Goal: Find specific page/section: Find specific page/section

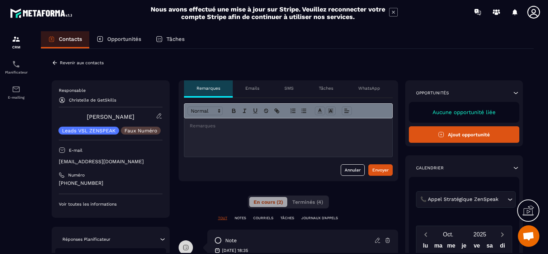
click at [56, 62] on icon at bounding box center [55, 63] width 4 height 4
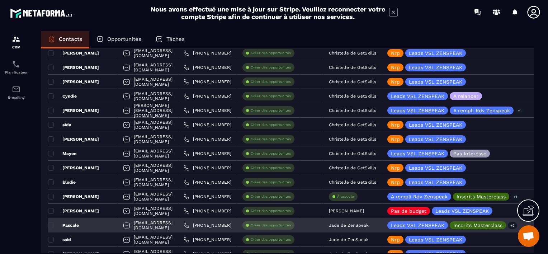
scroll to position [574, 0]
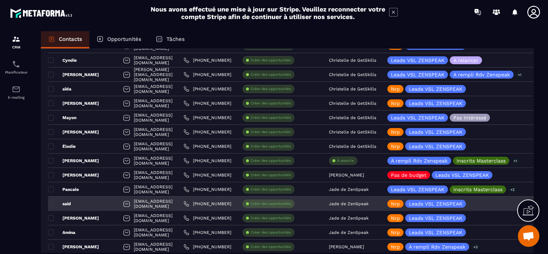
click at [369, 203] on p "Jade de ZenSpeak" at bounding box center [349, 203] width 40 height 5
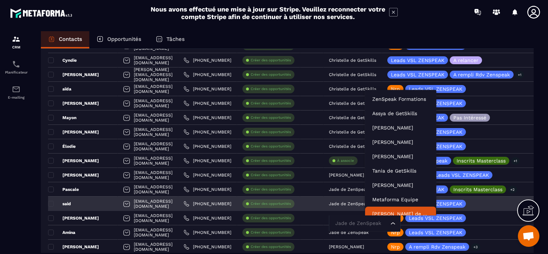
scroll to position [5, 0]
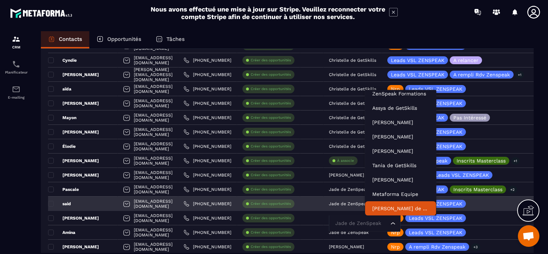
click at [386, 221] on input "Search for option" at bounding box center [361, 223] width 55 height 8
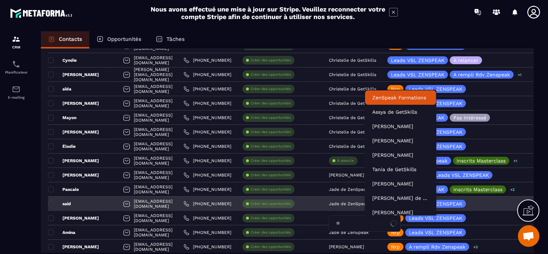
type input "***"
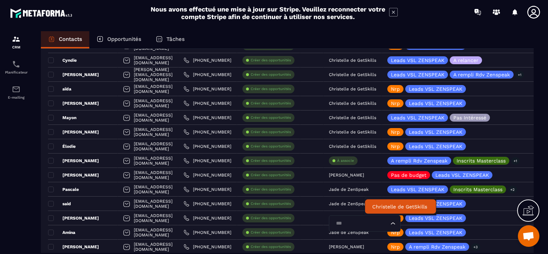
click at [386, 208] on p "Christelle de GetSkills" at bounding box center [400, 206] width 57 height 7
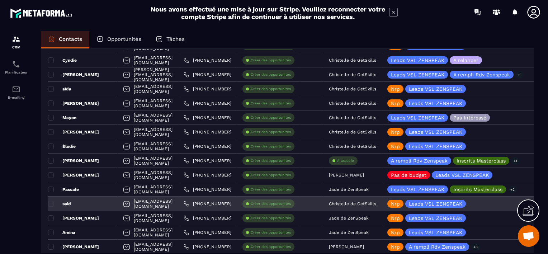
click at [83, 201] on div "said" at bounding box center [83, 204] width 70 height 14
